Goal: Task Accomplishment & Management: Complete application form

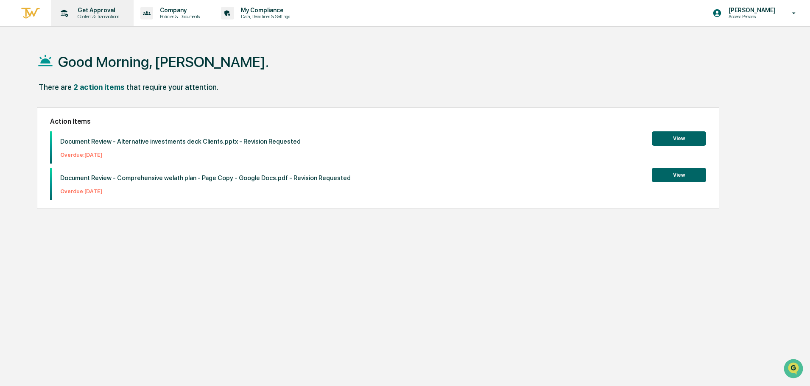
click at [94, 11] on p "Get Approval" at bounding box center [97, 10] width 53 height 7
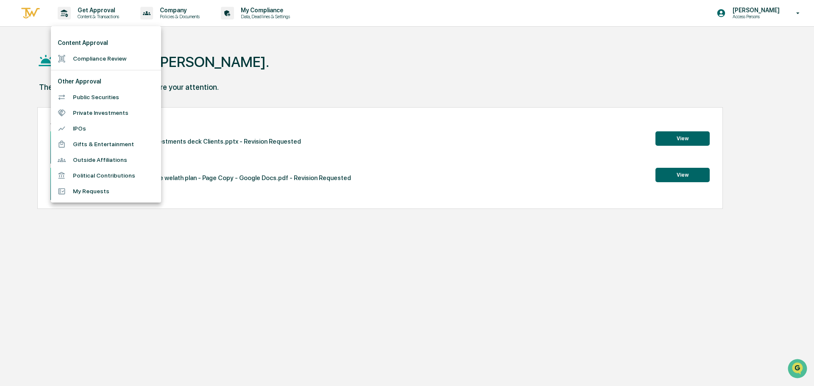
click at [107, 59] on li "Compliance Review" at bounding box center [106, 59] width 110 height 16
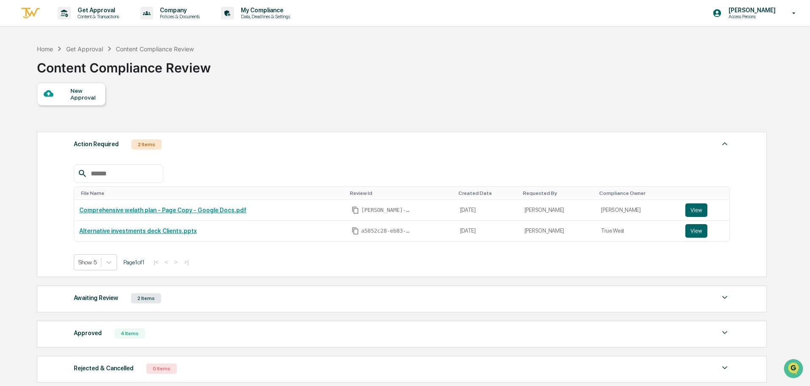
click at [81, 99] on div "New Approval" at bounding box center [84, 94] width 28 height 14
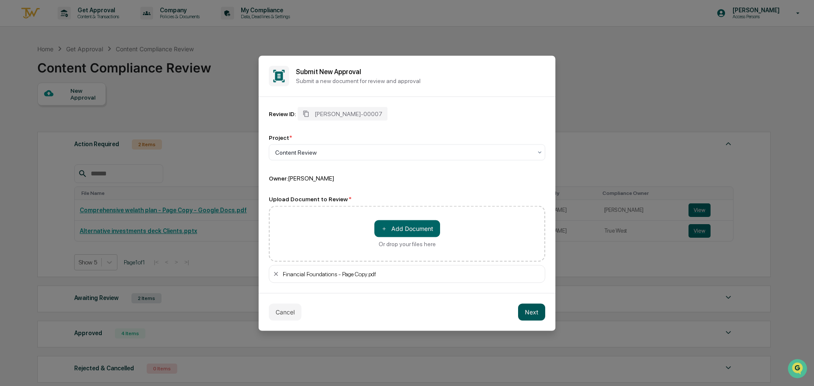
click at [529, 312] on button "Next" at bounding box center [531, 312] width 27 height 17
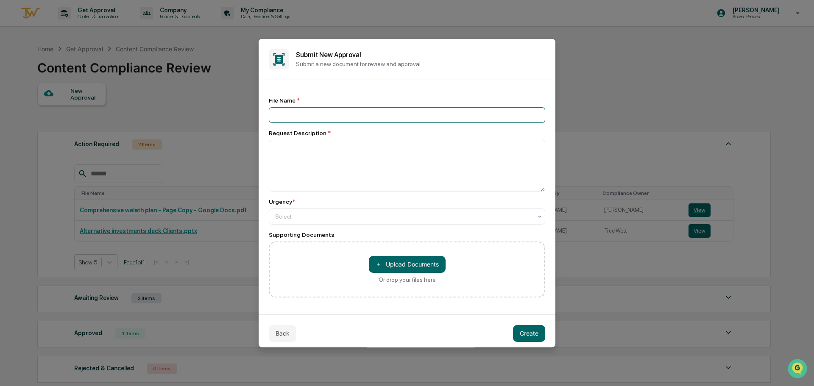
click at [306, 114] on input at bounding box center [407, 115] width 276 height 16
type input "********"
click at [289, 145] on textarea at bounding box center [407, 165] width 276 height 52
type textarea "**********"
click at [530, 334] on button "Create" at bounding box center [529, 333] width 32 height 17
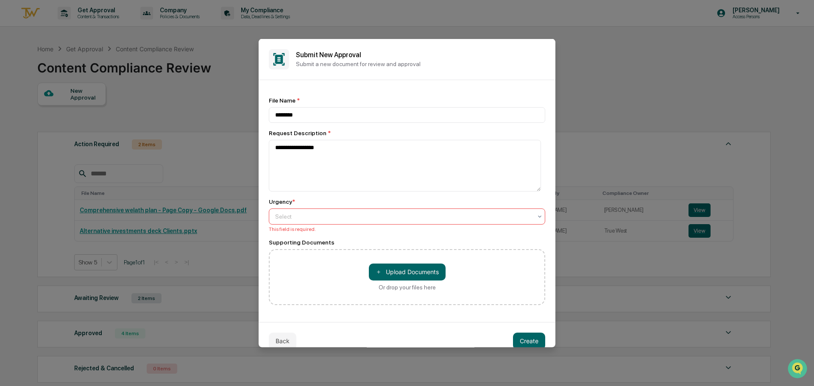
click at [324, 212] on div "Select" at bounding box center [403, 216] width 265 height 12
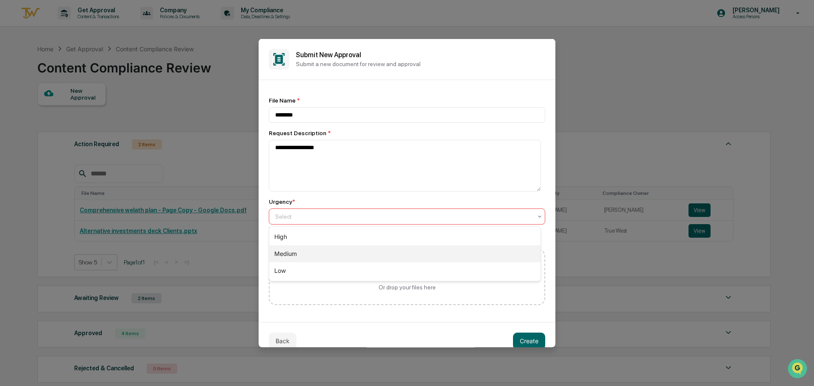
click at [312, 252] on div "Medium" at bounding box center [404, 253] width 271 height 17
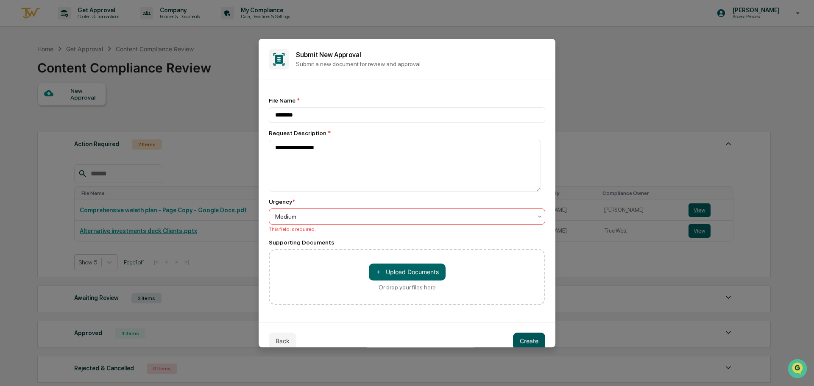
click at [529, 345] on button "Create" at bounding box center [529, 340] width 32 height 17
